Goal: Check status: Check status

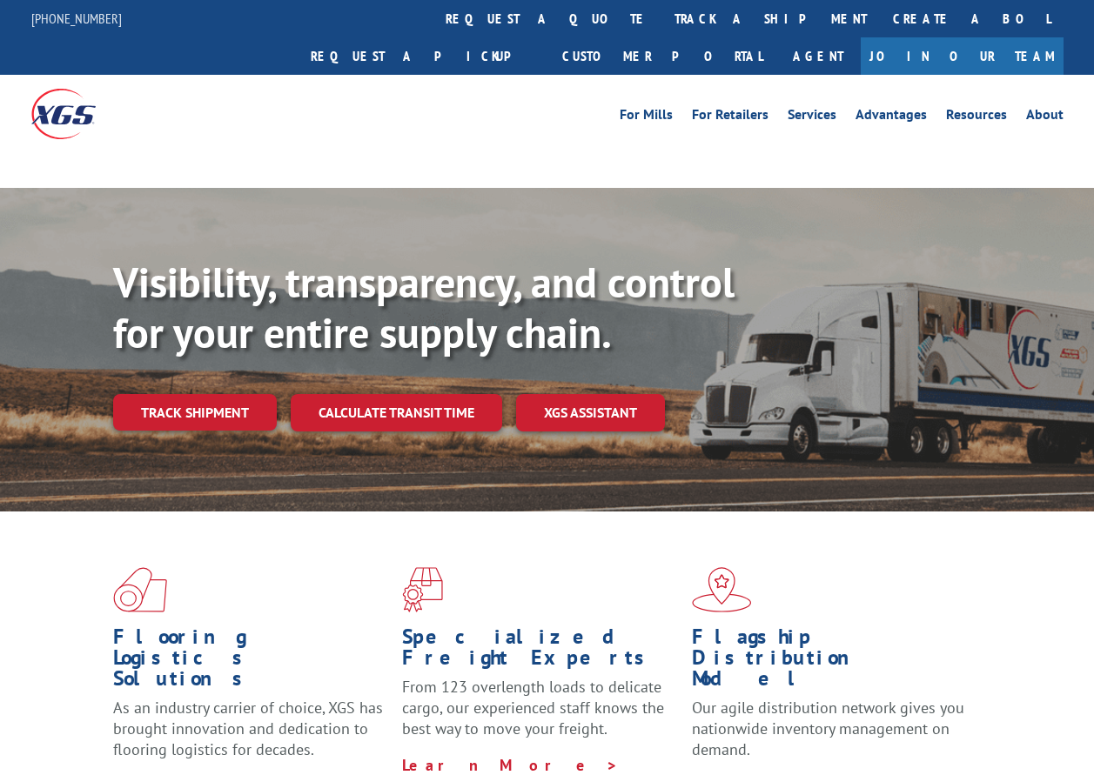
scroll to position [106, 0]
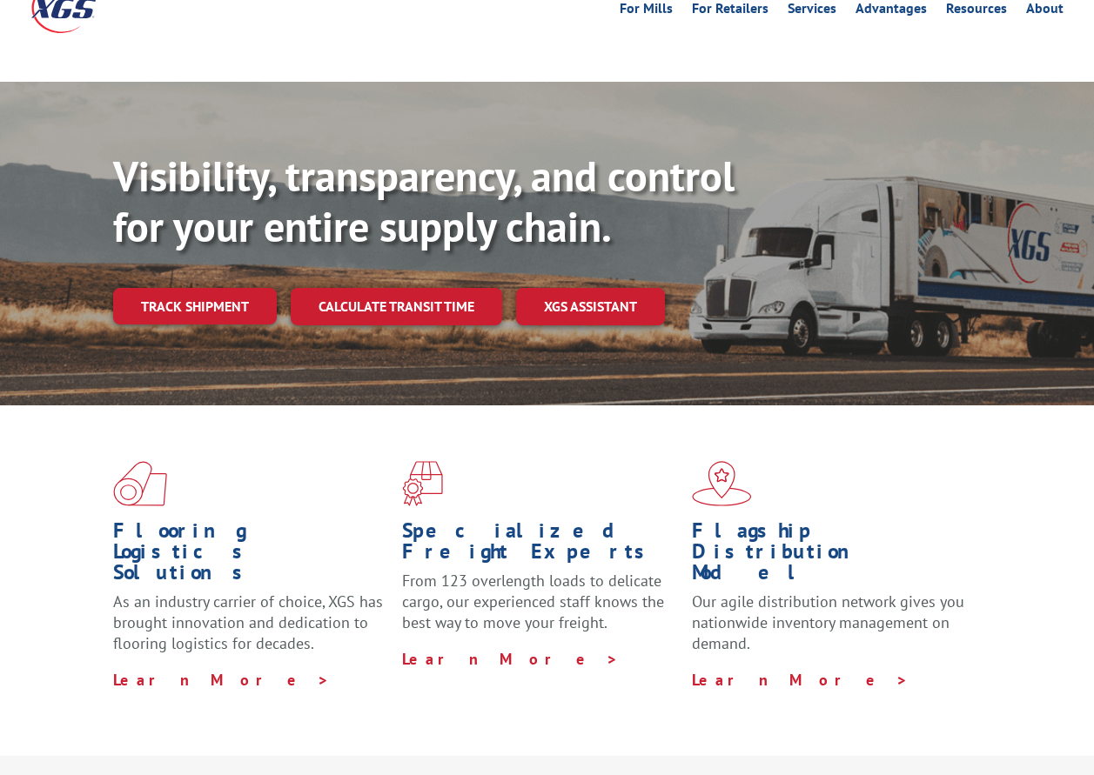
click at [206, 266] on div "Visibility, transparency, and control for your entire supply chain. Track shipm…" at bounding box center [603, 272] width 981 height 243
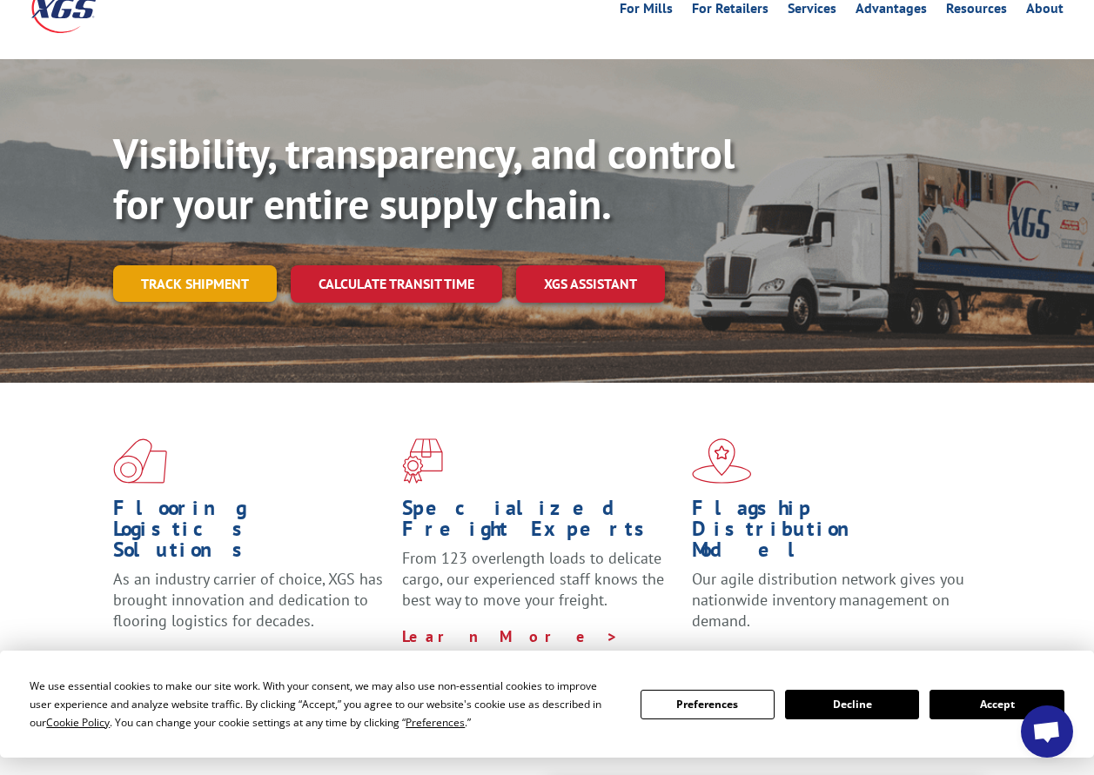
click at [214, 265] on link "Track shipment" at bounding box center [195, 283] width 164 height 37
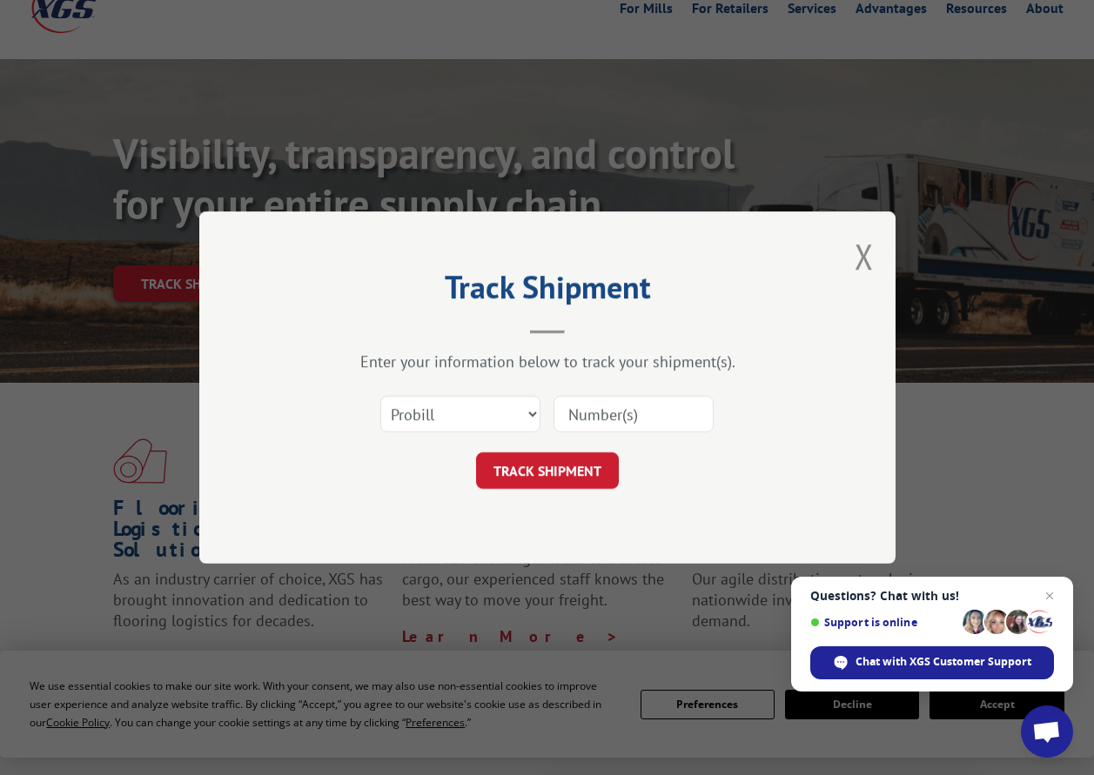
click at [584, 411] on input at bounding box center [633, 414] width 160 height 37
click at [535, 413] on select "Select category... Probill BOL PO" at bounding box center [460, 414] width 160 height 37
click at [526, 415] on select "Select category... Probill BOL PO" at bounding box center [460, 414] width 160 height 37
click at [531, 414] on select "Select category... Probill BOL PO" at bounding box center [460, 414] width 160 height 37
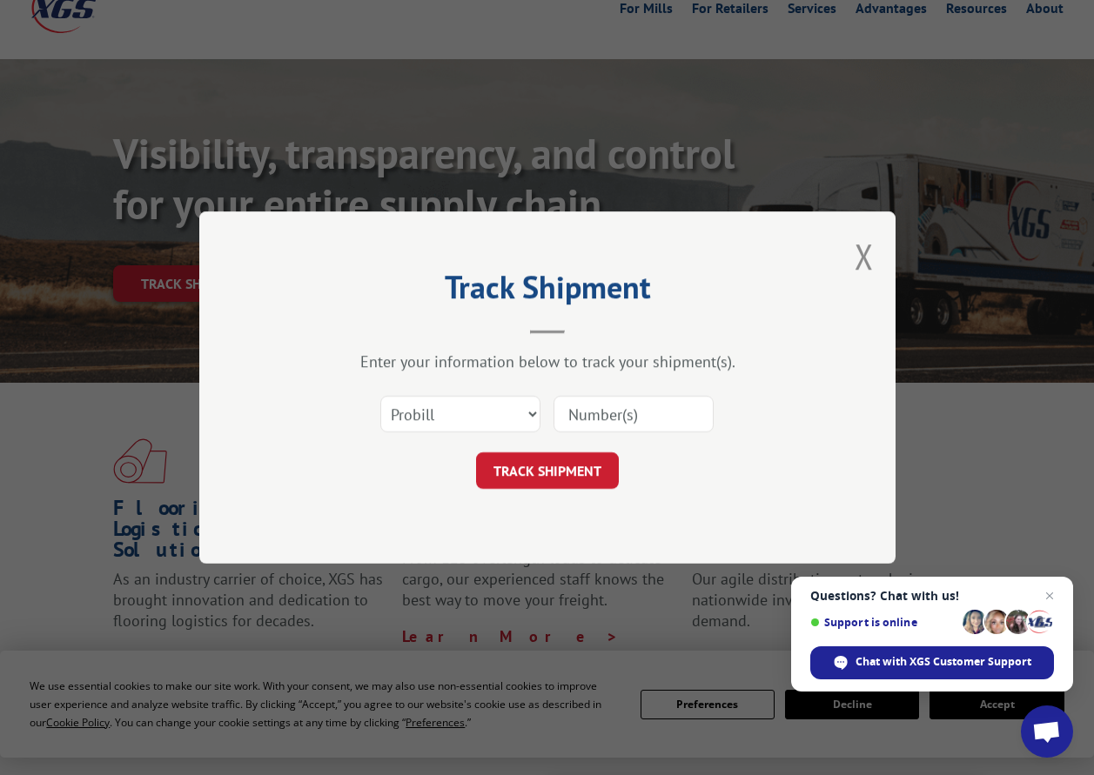
click at [1051, 593] on span "Close chat" at bounding box center [1049, 596] width 21 height 21
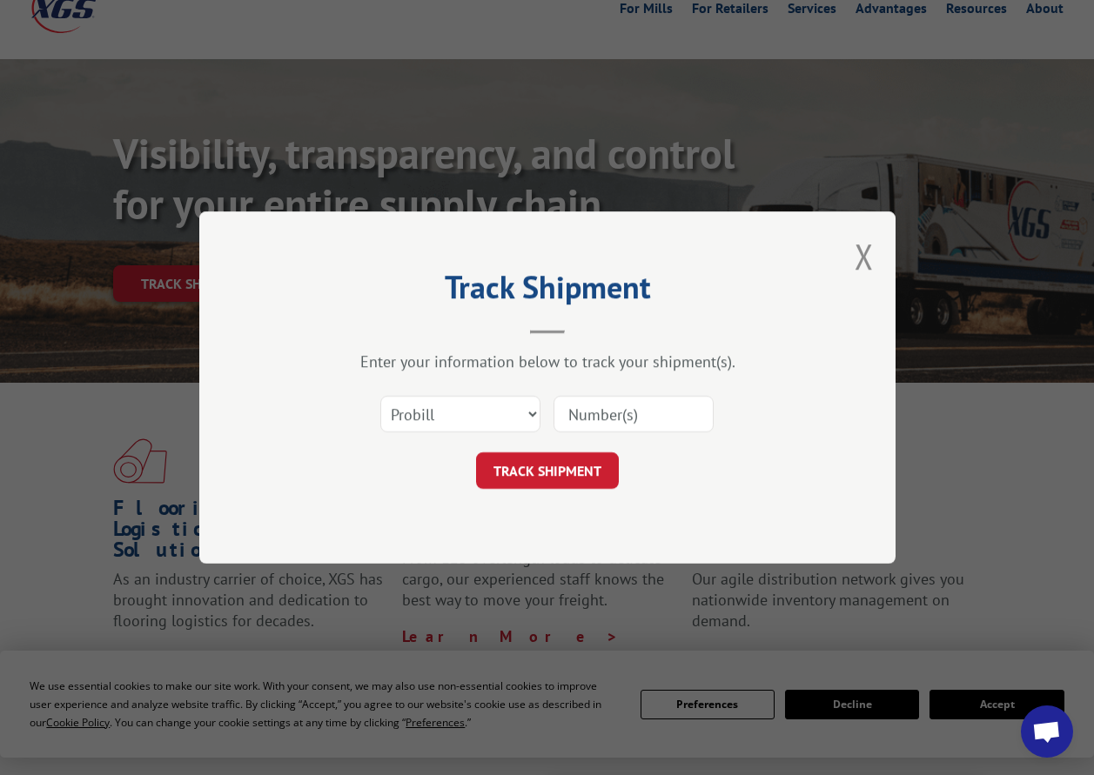
click at [619, 411] on input at bounding box center [633, 414] width 160 height 37
type input "276941"
click at [521, 469] on button "TRACK SHIPMENT" at bounding box center [547, 470] width 143 height 37
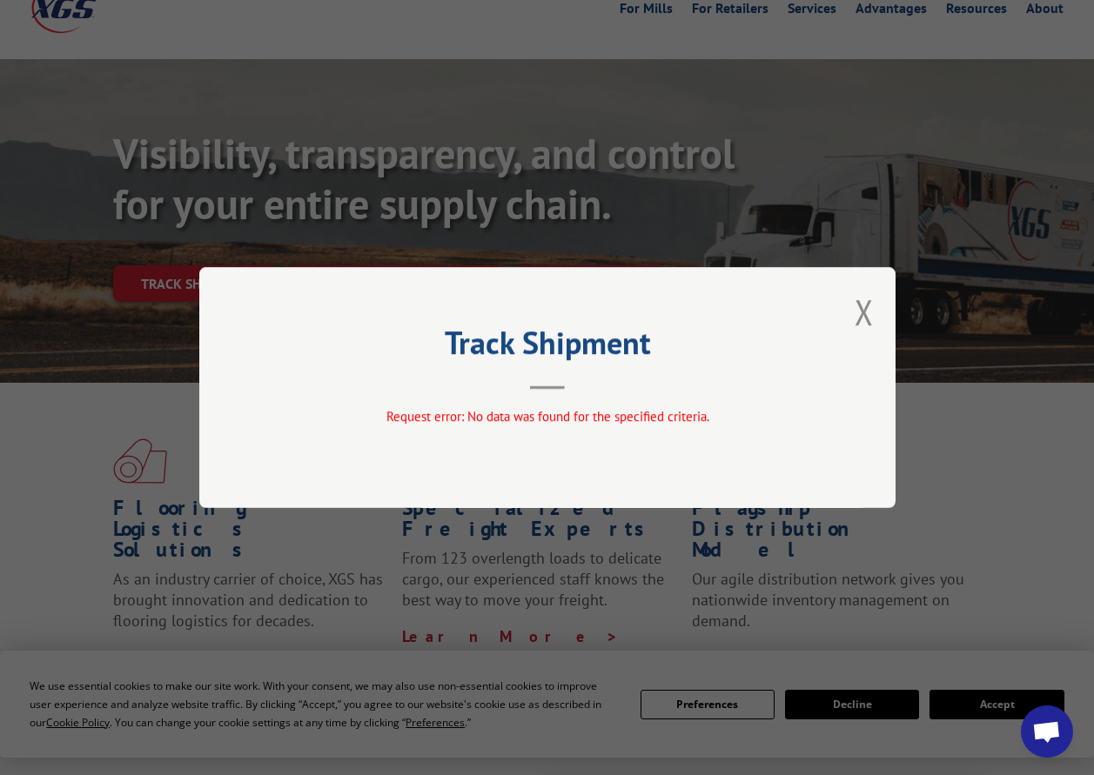
click at [860, 311] on button "Close modal" at bounding box center [863, 312] width 19 height 46
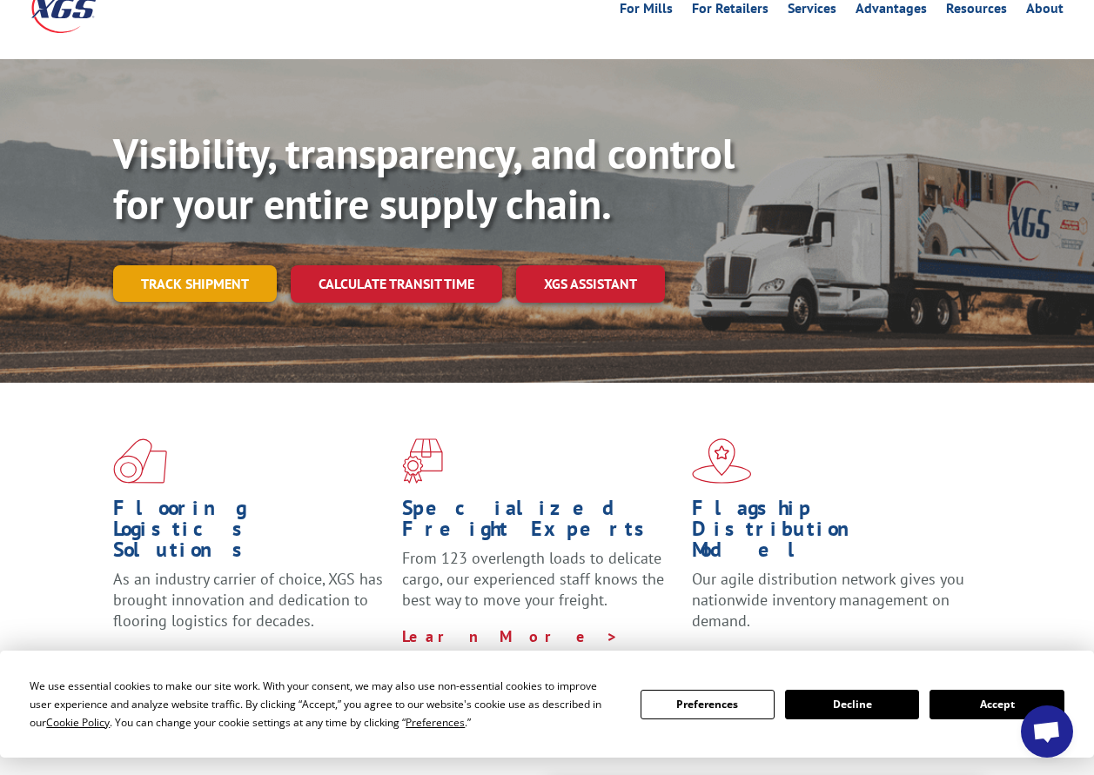
click at [231, 265] on link "Track shipment" at bounding box center [195, 283] width 164 height 37
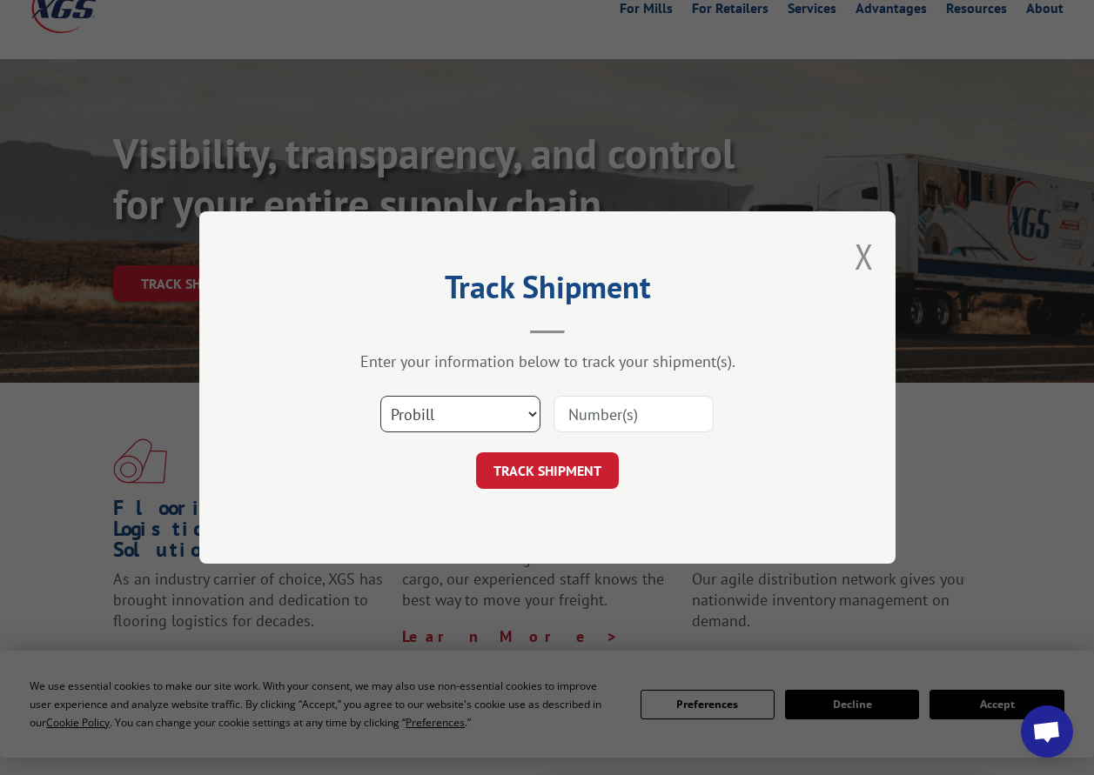
click at [532, 412] on select "Select category... Probill BOL PO" at bounding box center [460, 414] width 160 height 37
click at [585, 411] on input at bounding box center [633, 414] width 160 height 37
click at [528, 412] on select "Select category... Probill BOL PO" at bounding box center [460, 414] width 160 height 37
click at [586, 412] on input at bounding box center [633, 414] width 160 height 37
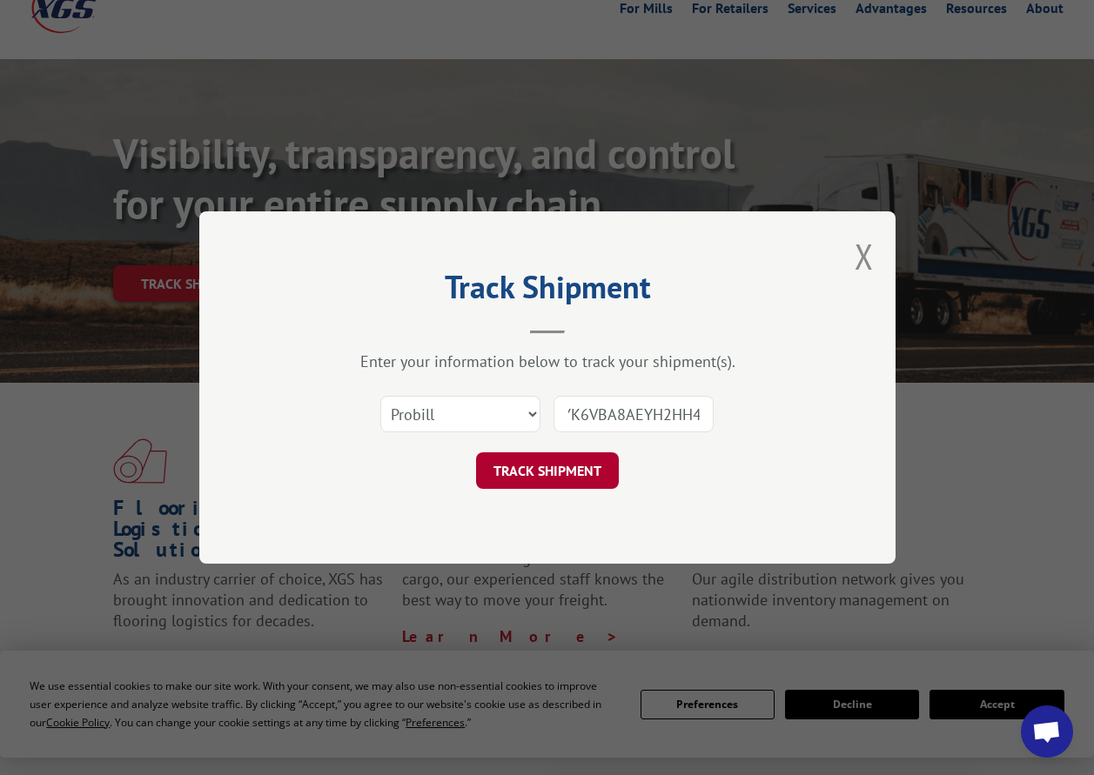
type input "YK6VBA8AEYH2HH4"
click at [560, 465] on button "TRACK SHIPMENT" at bounding box center [547, 470] width 143 height 37
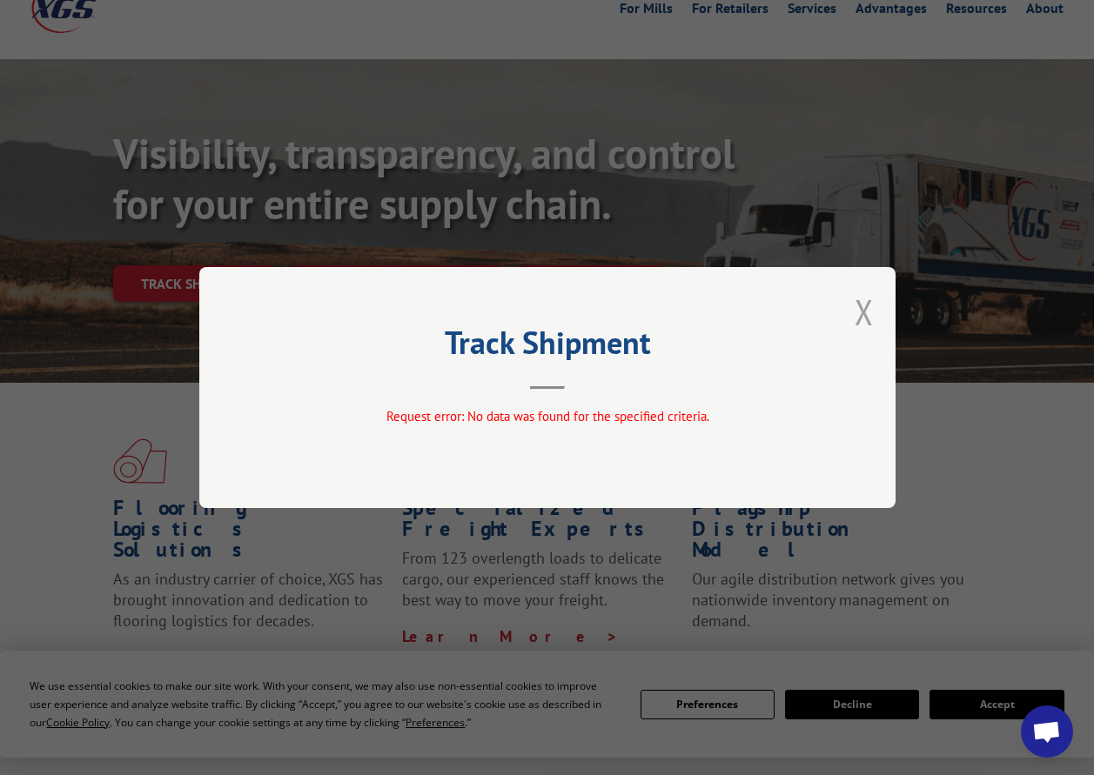
click at [859, 313] on button "Close modal" at bounding box center [863, 312] width 19 height 46
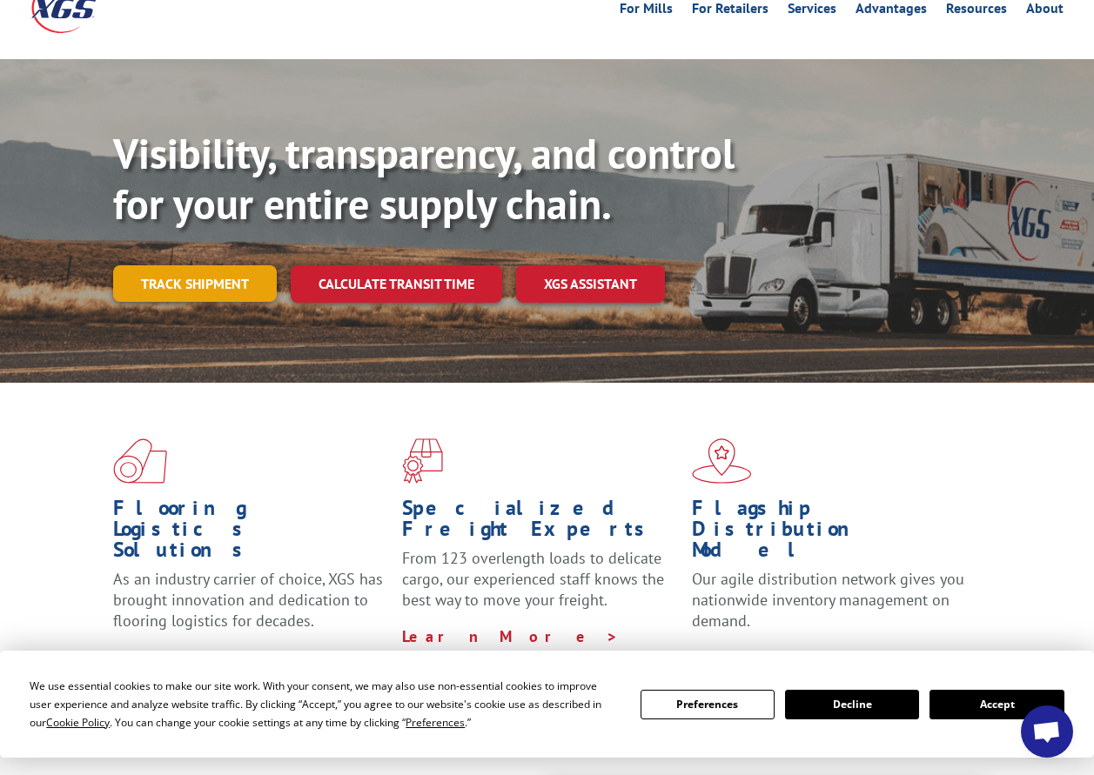
click at [211, 265] on link "Track shipment" at bounding box center [195, 283] width 164 height 37
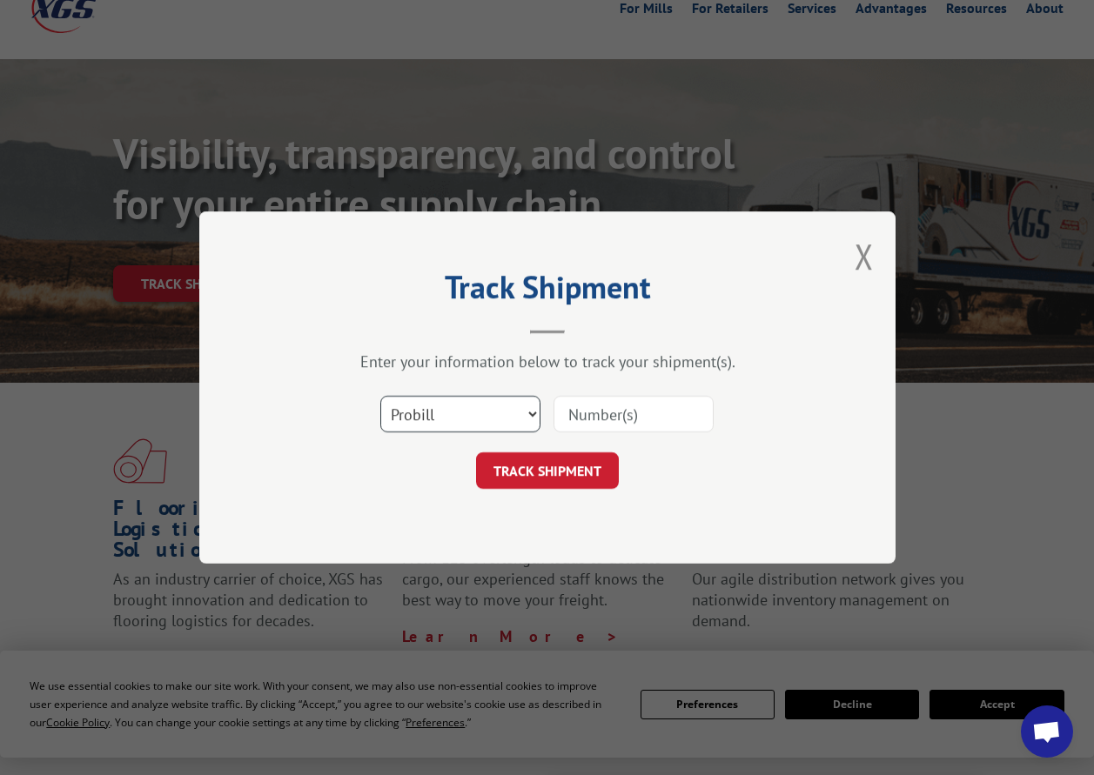
click at [532, 412] on select "Select category... Probill BOL PO" at bounding box center [460, 414] width 160 height 37
select select "po"
click at [380, 396] on select "Select category... Probill BOL PO" at bounding box center [460, 414] width 160 height 37
click at [565, 417] on input at bounding box center [633, 414] width 160 height 37
type input "A123853"
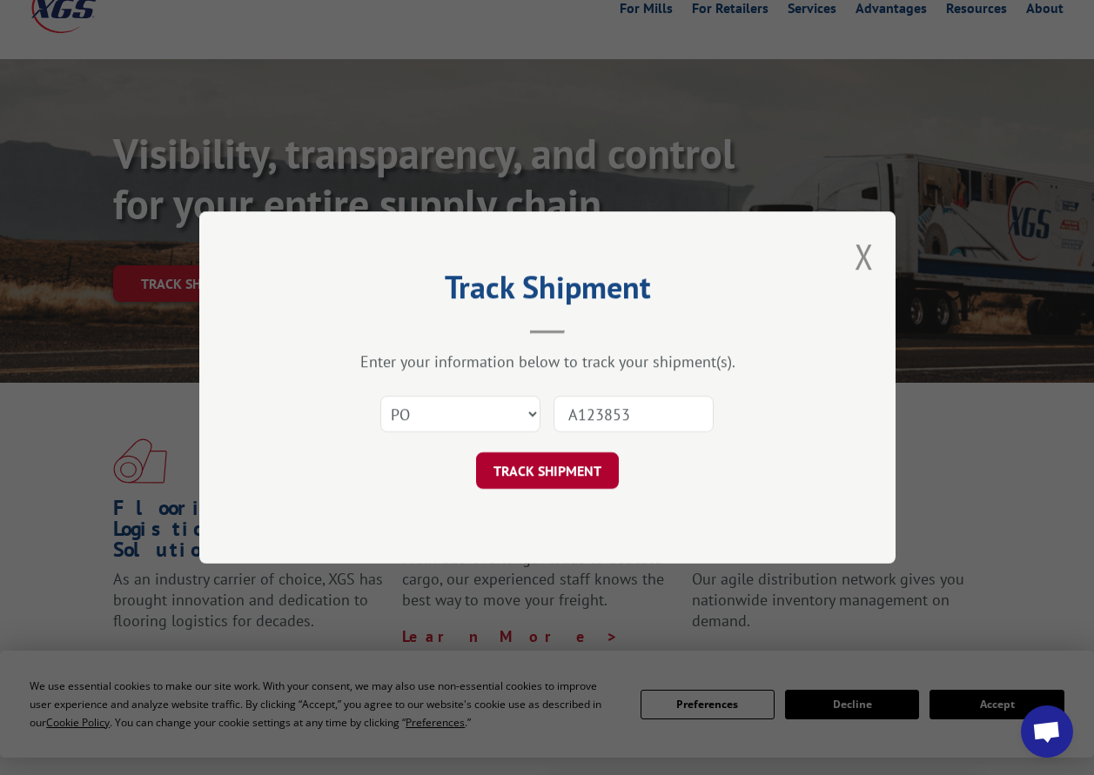
click at [535, 472] on button "TRACK SHIPMENT" at bounding box center [547, 470] width 143 height 37
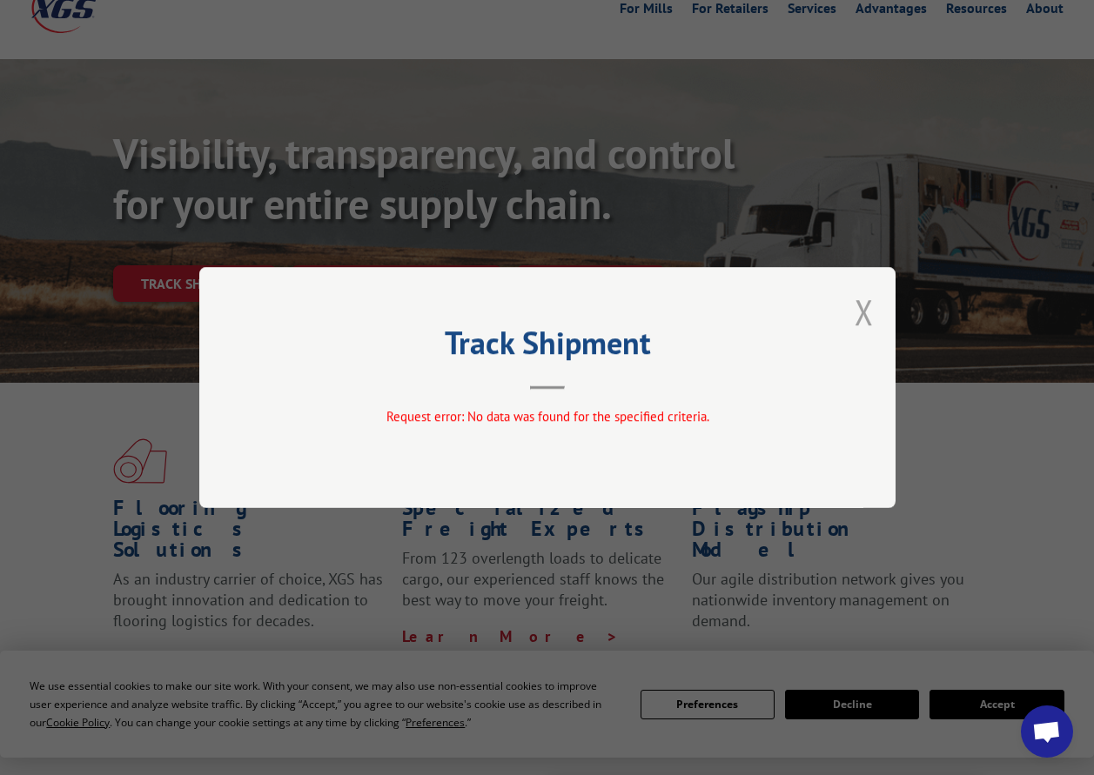
click at [866, 315] on button "Close modal" at bounding box center [863, 312] width 19 height 46
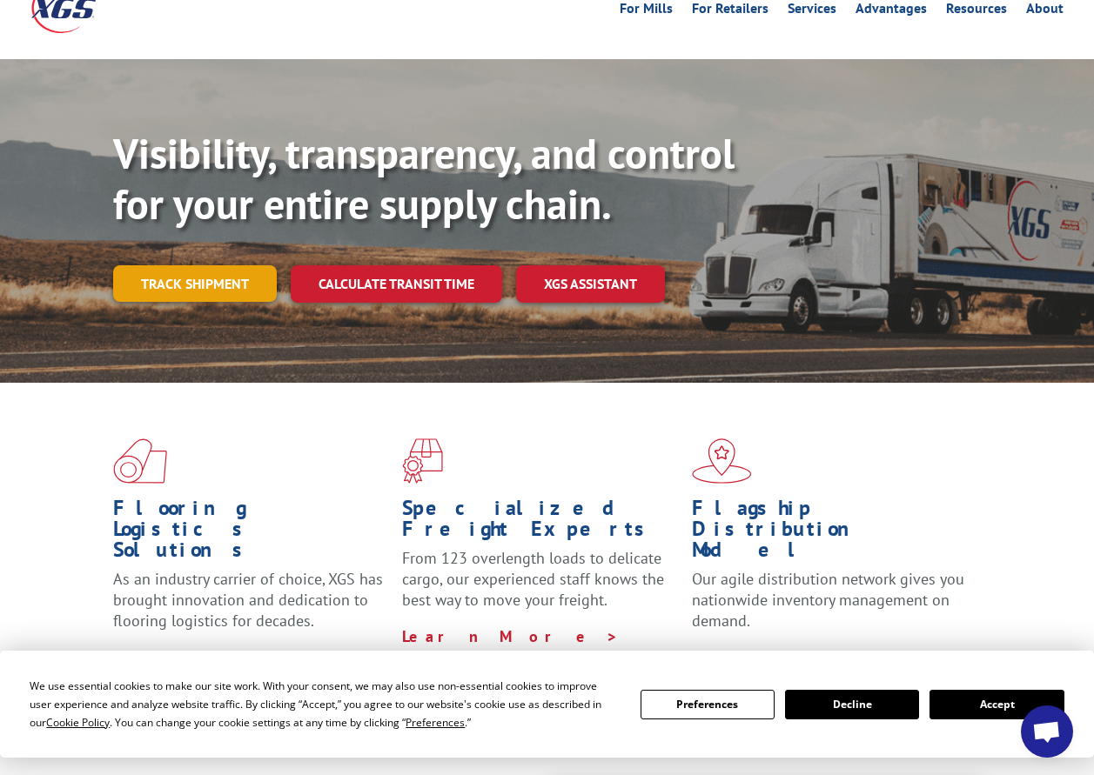
click at [159, 265] on link "Track shipment" at bounding box center [195, 283] width 164 height 37
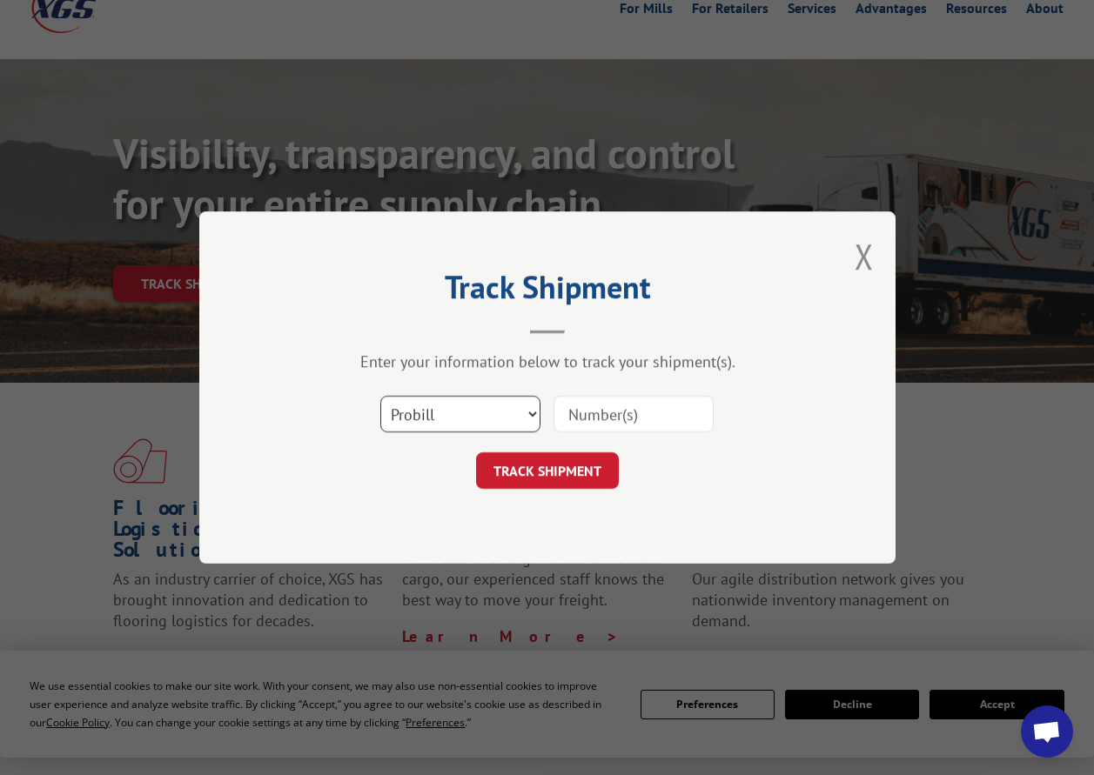
click at [532, 414] on select "Select category... Probill BOL PO" at bounding box center [460, 414] width 160 height 37
select select "bol"
click at [380, 396] on select "Select category... Probill BOL PO" at bounding box center [460, 414] width 160 height 37
click at [572, 419] on input at bounding box center [633, 414] width 160 height 37
type input "1460930114609301"
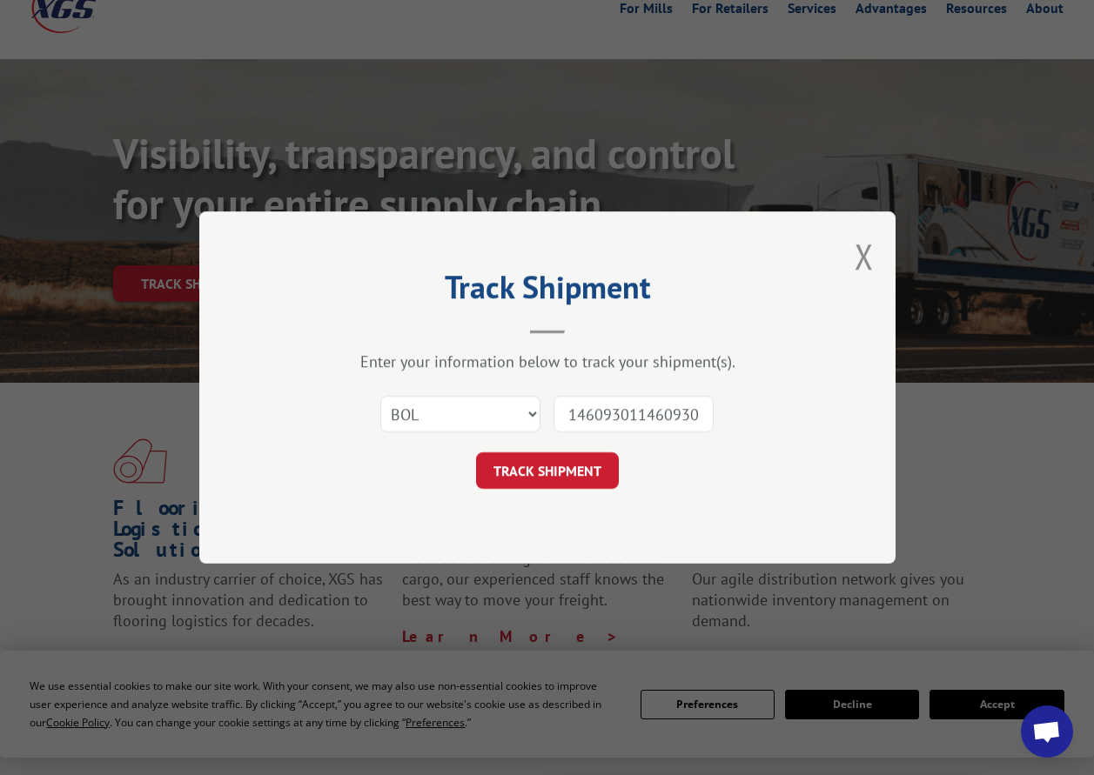
scroll to position [0, 5]
click button "TRACK SHIPMENT" at bounding box center [547, 470] width 143 height 37
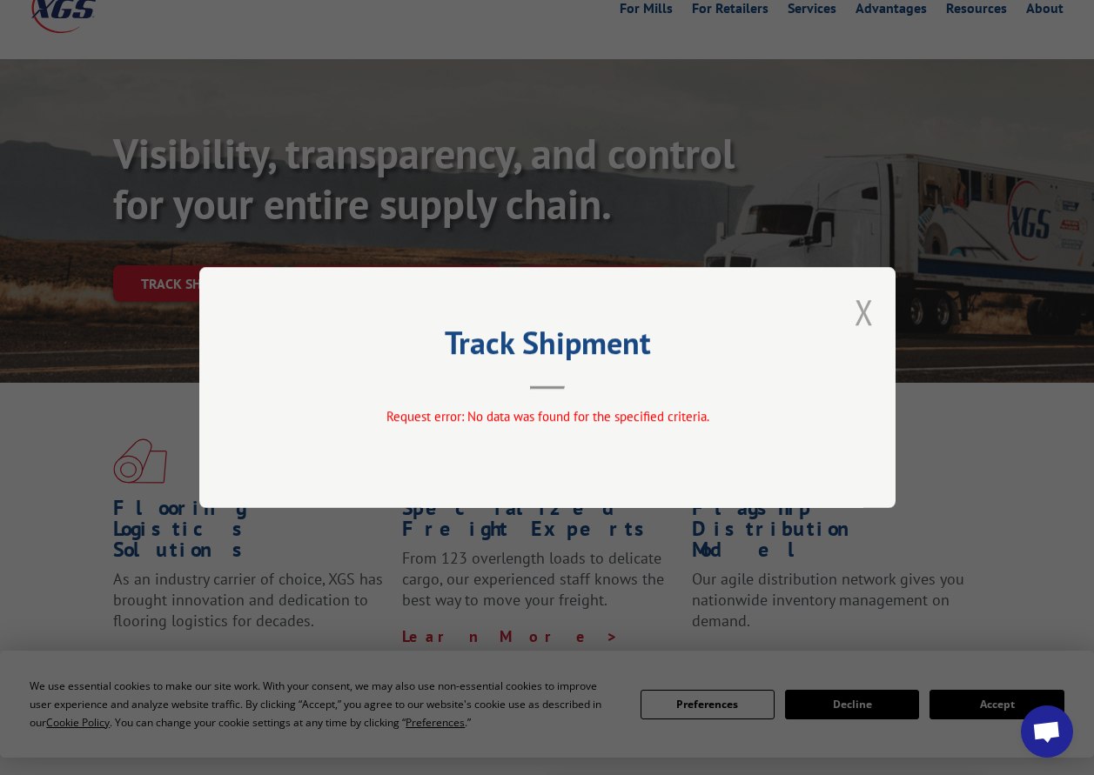
click at [864, 313] on button "Close modal" at bounding box center [863, 312] width 19 height 46
